Goal: Information Seeking & Learning: Learn about a topic

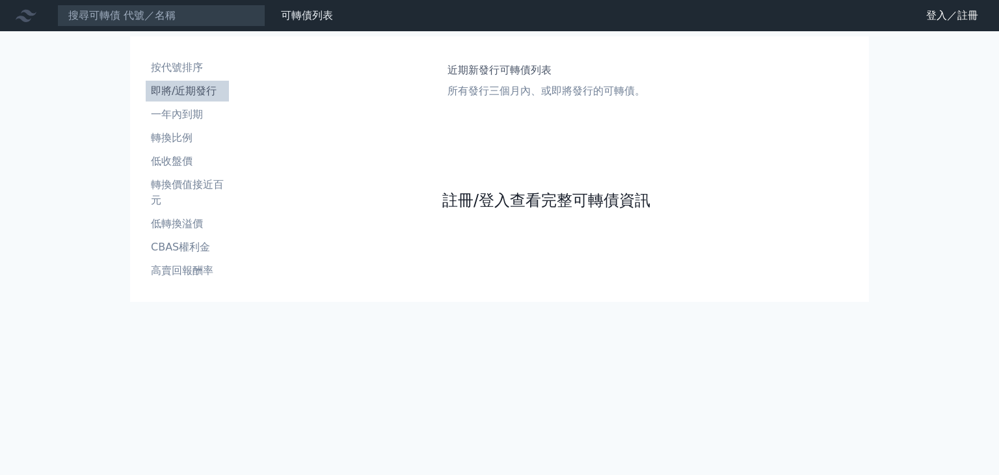
click at [567, 202] on link "註冊/登入查看完整可轉債資訊" at bounding box center [546, 200] width 208 height 21
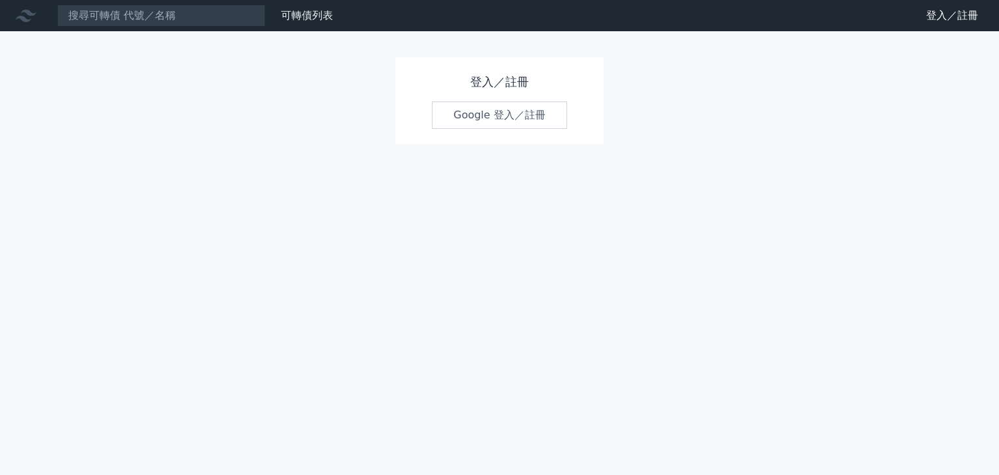
click at [514, 123] on link "Google 登入／註冊" at bounding box center [499, 114] width 135 height 27
click at [481, 115] on link "Google 登入／註冊" at bounding box center [499, 114] width 135 height 27
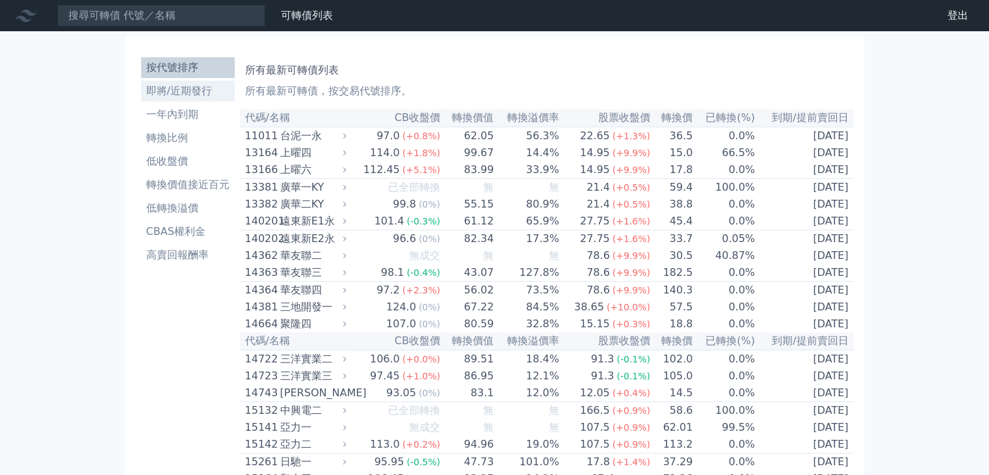
click at [200, 94] on li "即將/近期發行" at bounding box center [188, 91] width 94 height 16
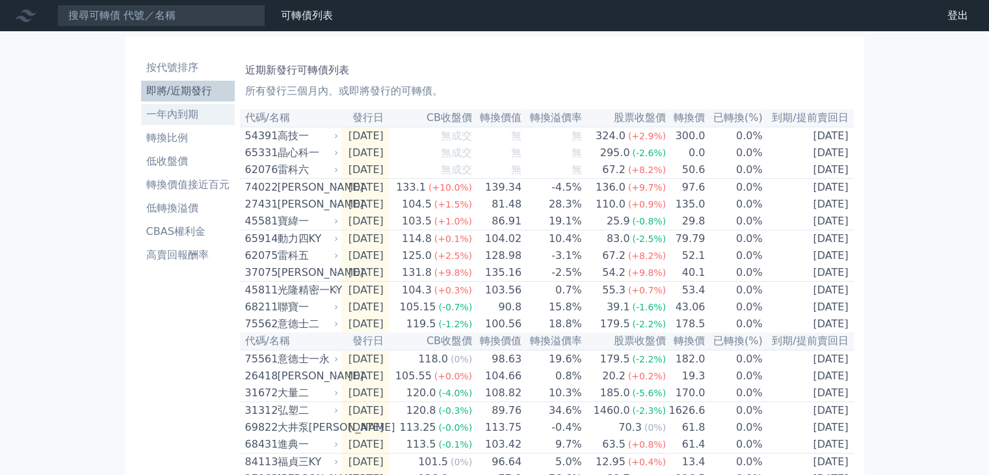
click at [187, 107] on li "一年內到期" at bounding box center [188, 115] width 94 height 16
